Goal: Task Accomplishment & Management: Use online tool/utility

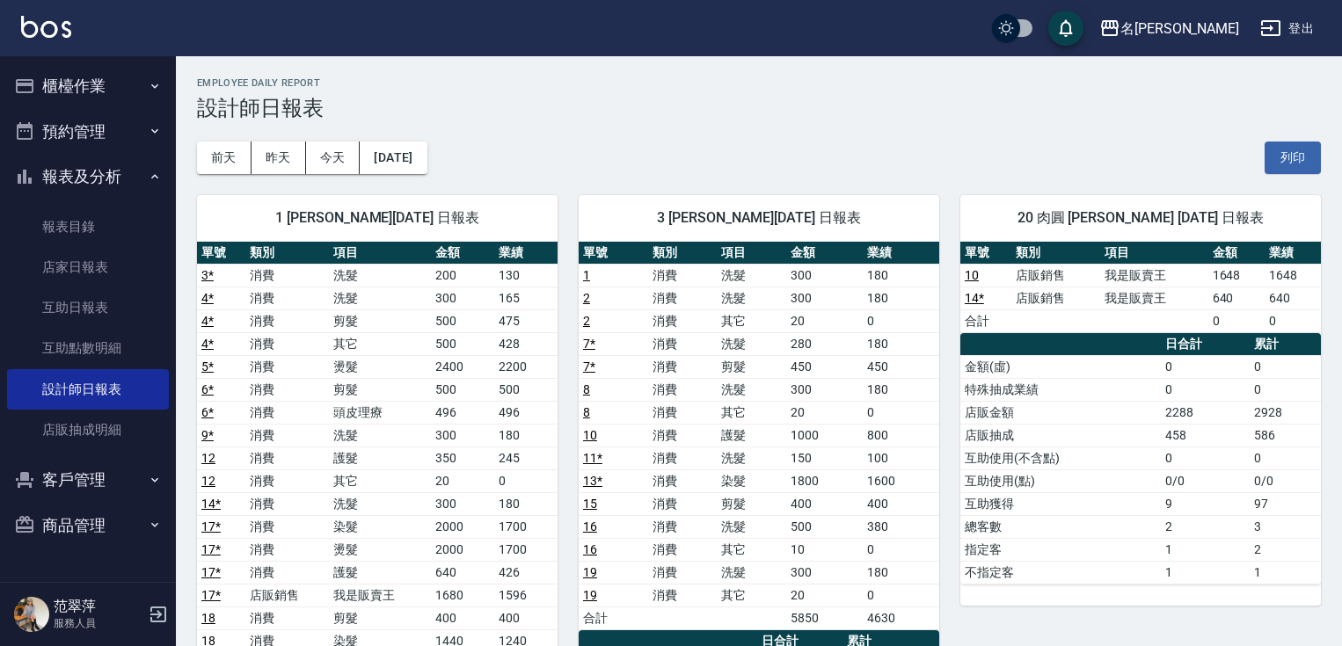
scroll to position [113, 0]
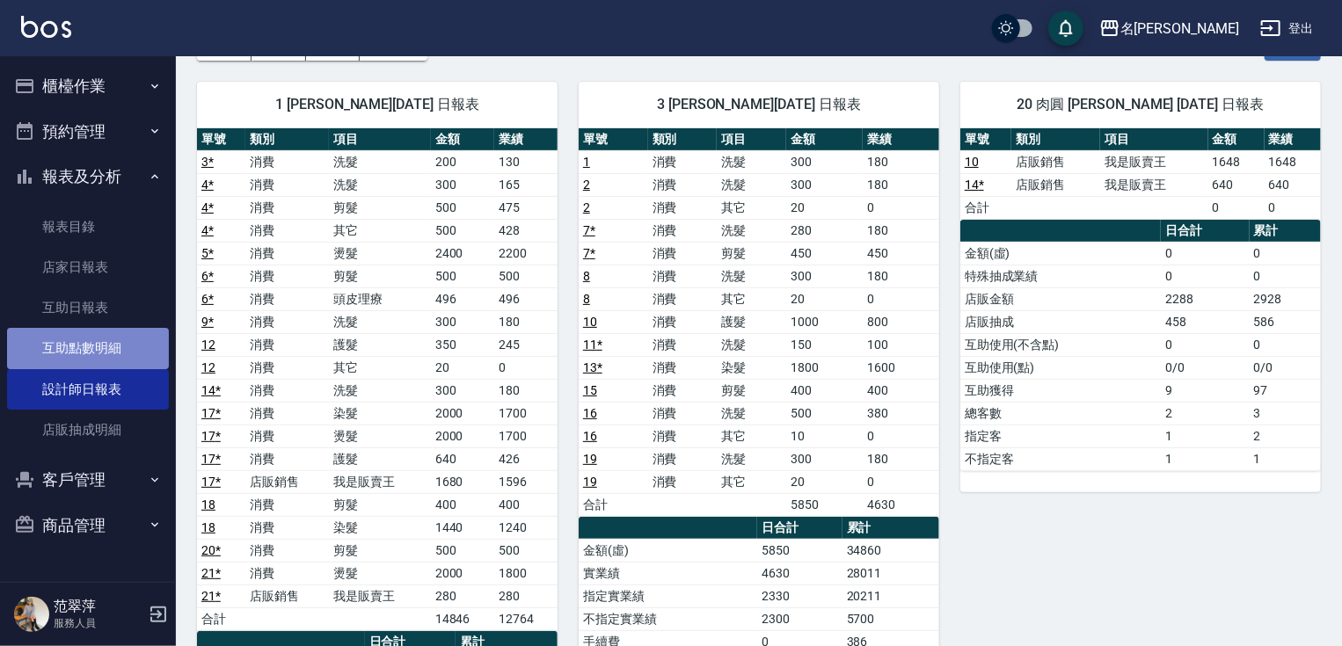
click at [112, 344] on link "互助點數明細" at bounding box center [88, 348] width 162 height 40
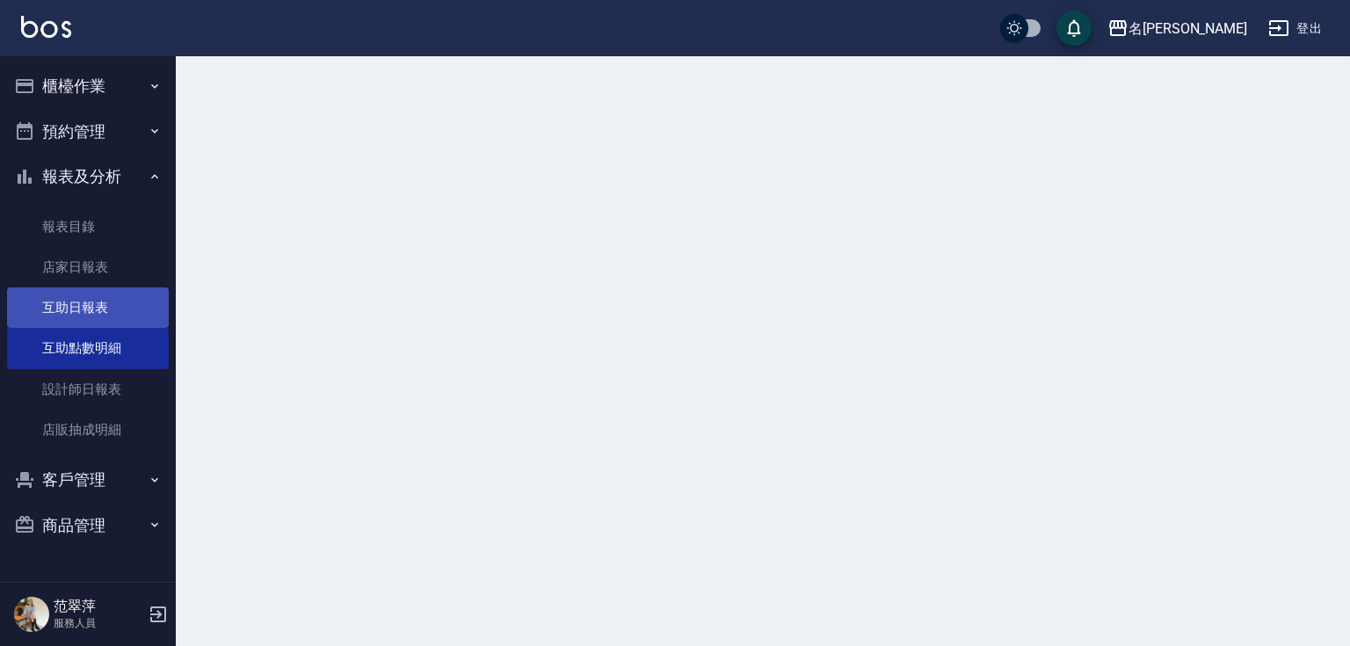
click at [118, 315] on link "互助日報表" at bounding box center [88, 307] width 162 height 40
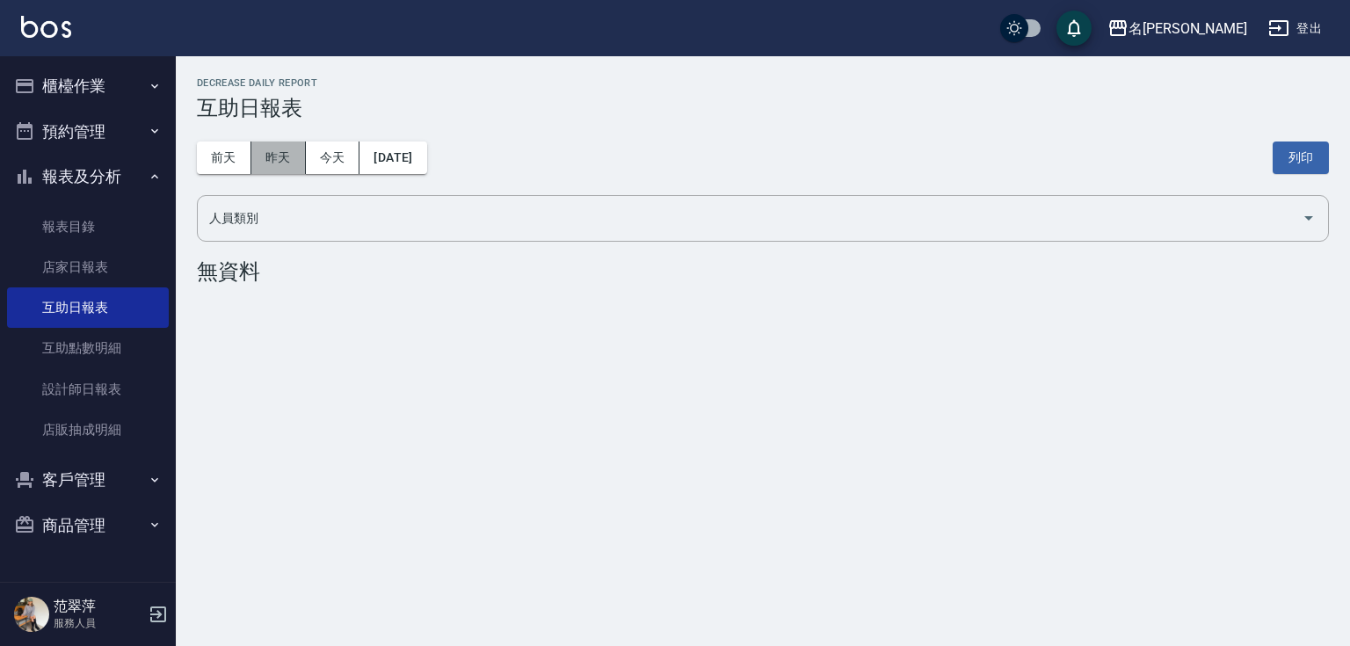
click at [296, 145] on button "昨天" at bounding box center [278, 158] width 55 height 33
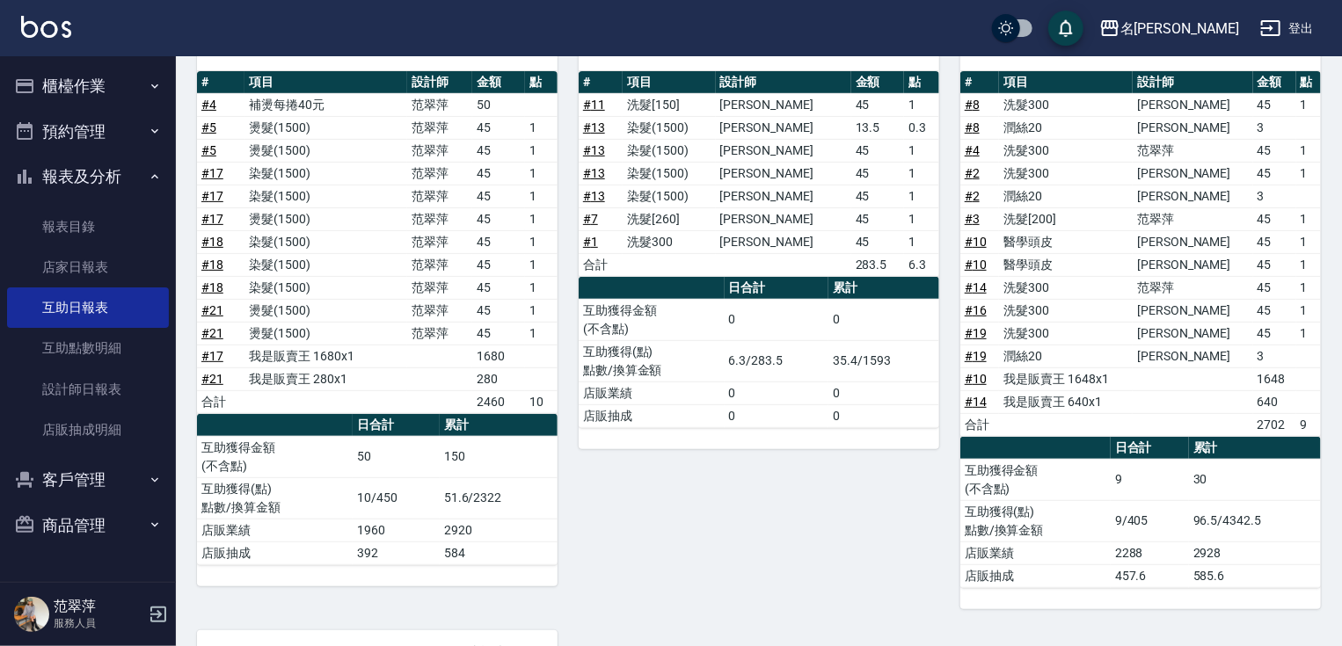
scroll to position [161, 0]
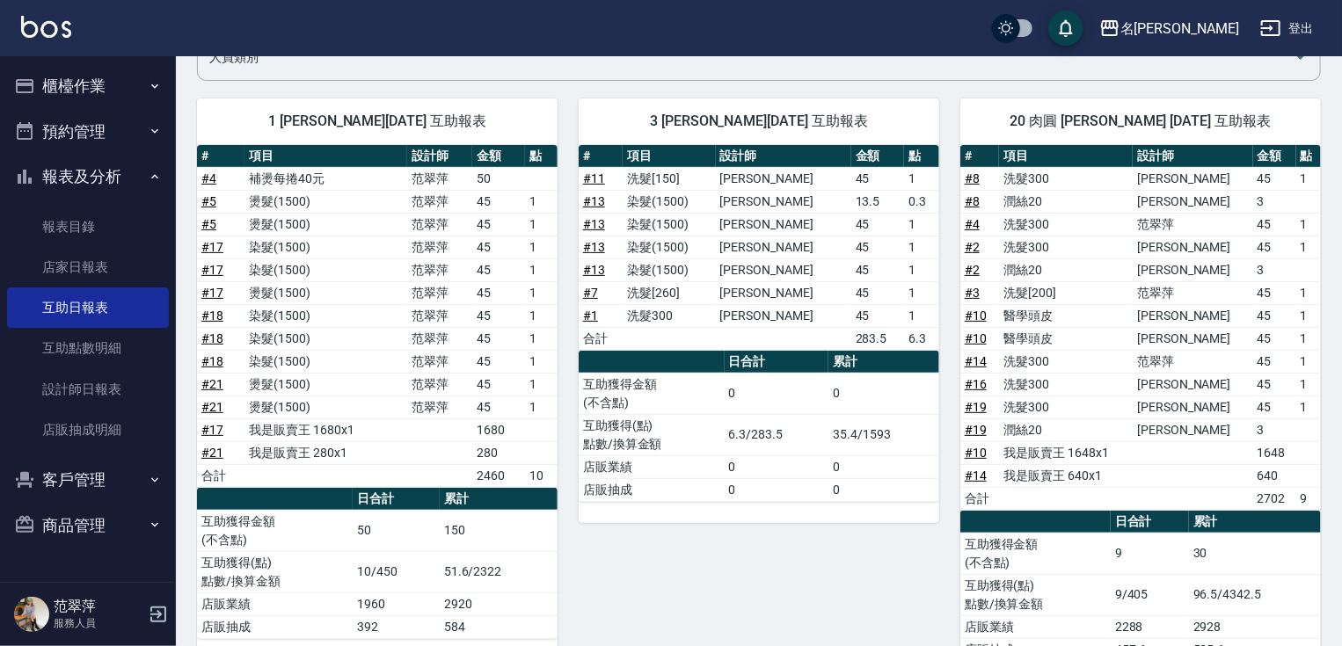
click at [68, 92] on button "櫃檯作業" at bounding box center [88, 86] width 162 height 46
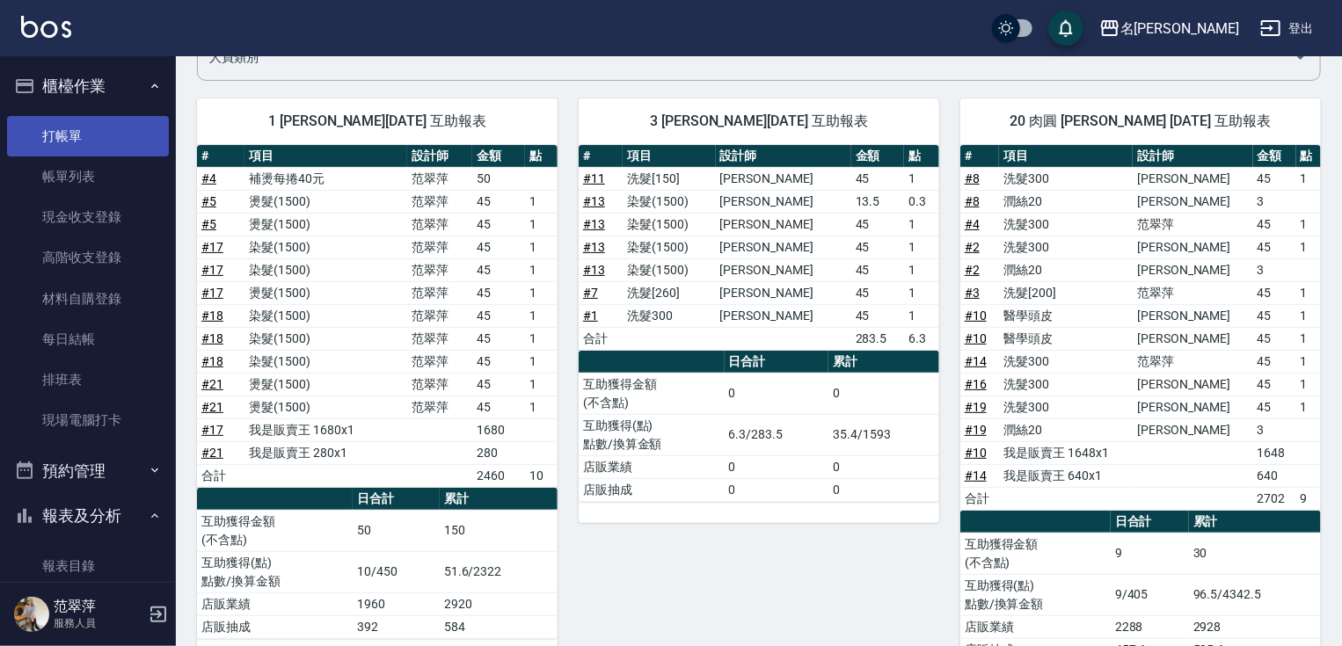
click at [85, 126] on link "打帳單" at bounding box center [88, 136] width 162 height 40
